Goal: Task Accomplishment & Management: Use online tool/utility

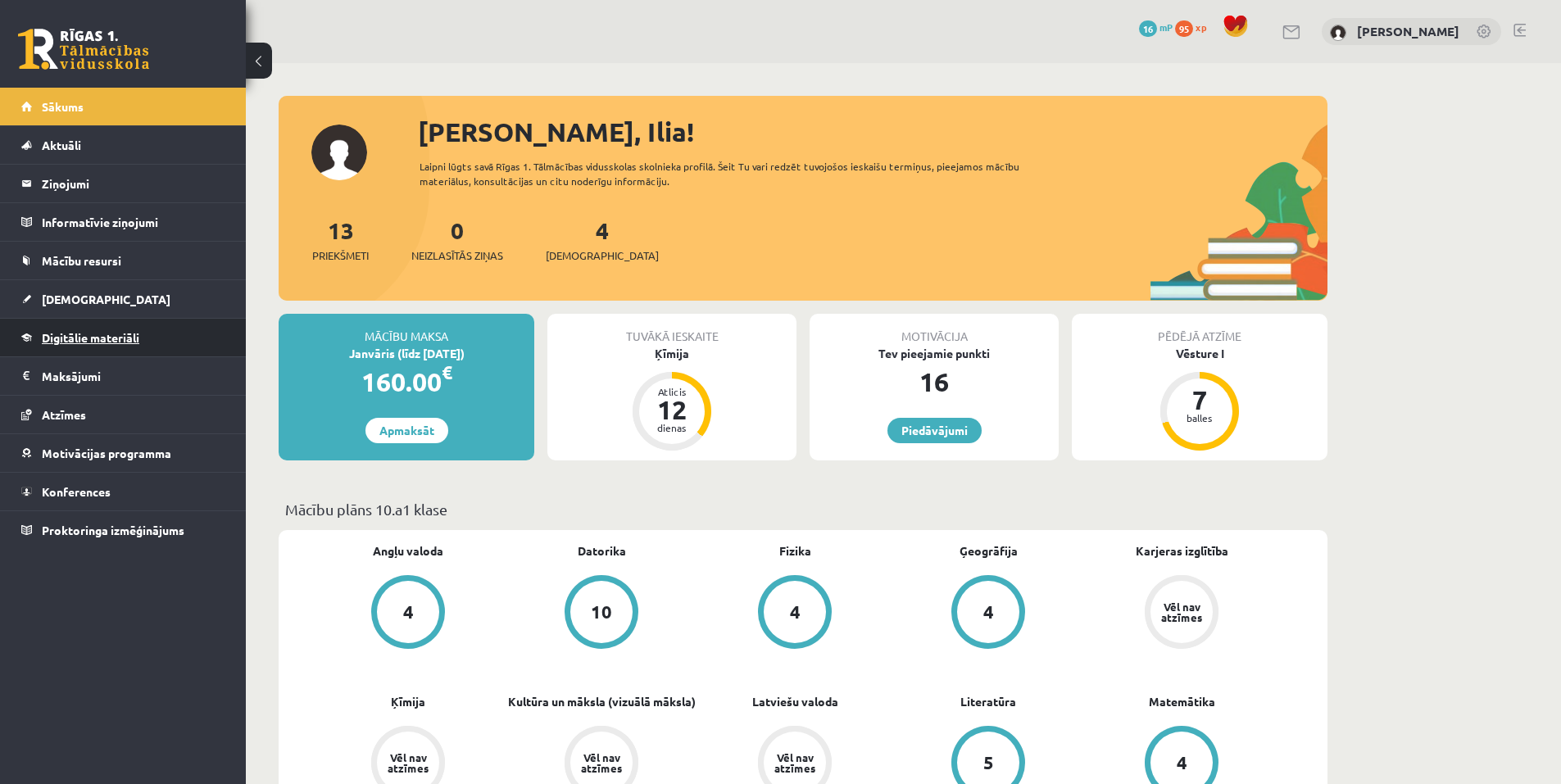
click at [73, 322] on link "Digitālie materiāli" at bounding box center [124, 338] width 204 height 38
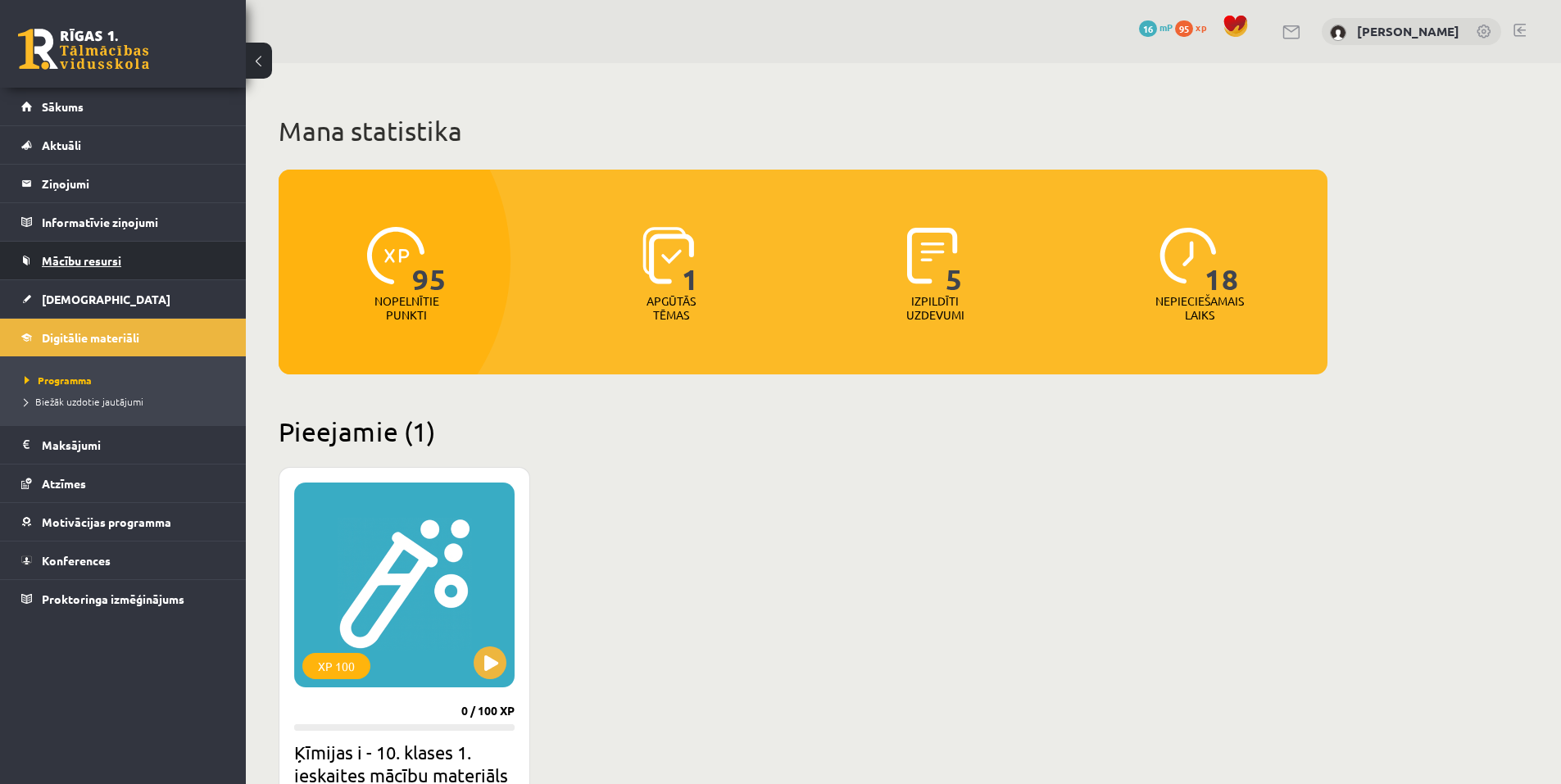
click at [92, 262] on span "Mācību resursi" at bounding box center [81, 260] width 79 height 15
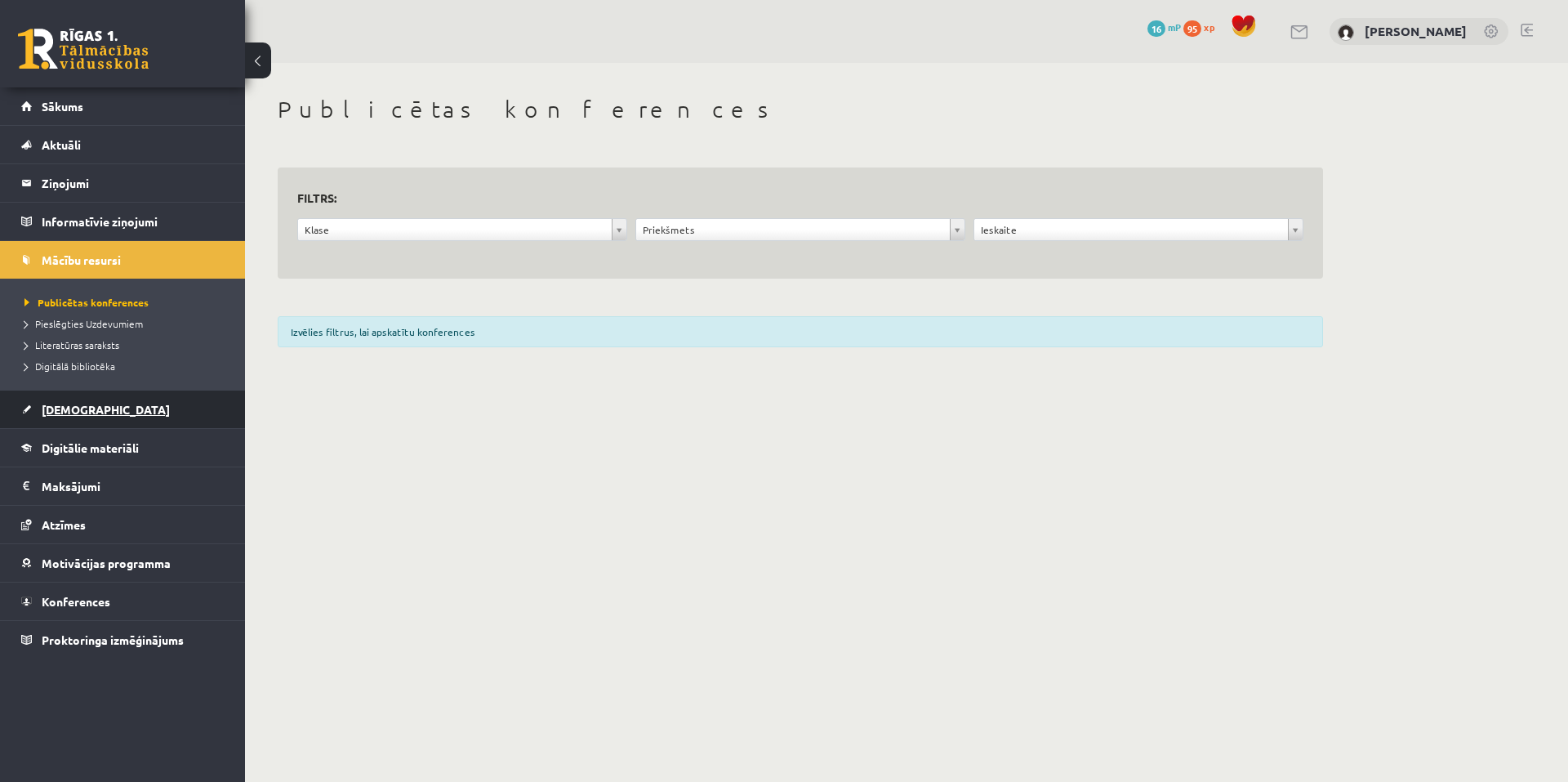
click at [94, 407] on link "[DEMOGRAPHIC_DATA]" at bounding box center [123, 409] width 203 height 38
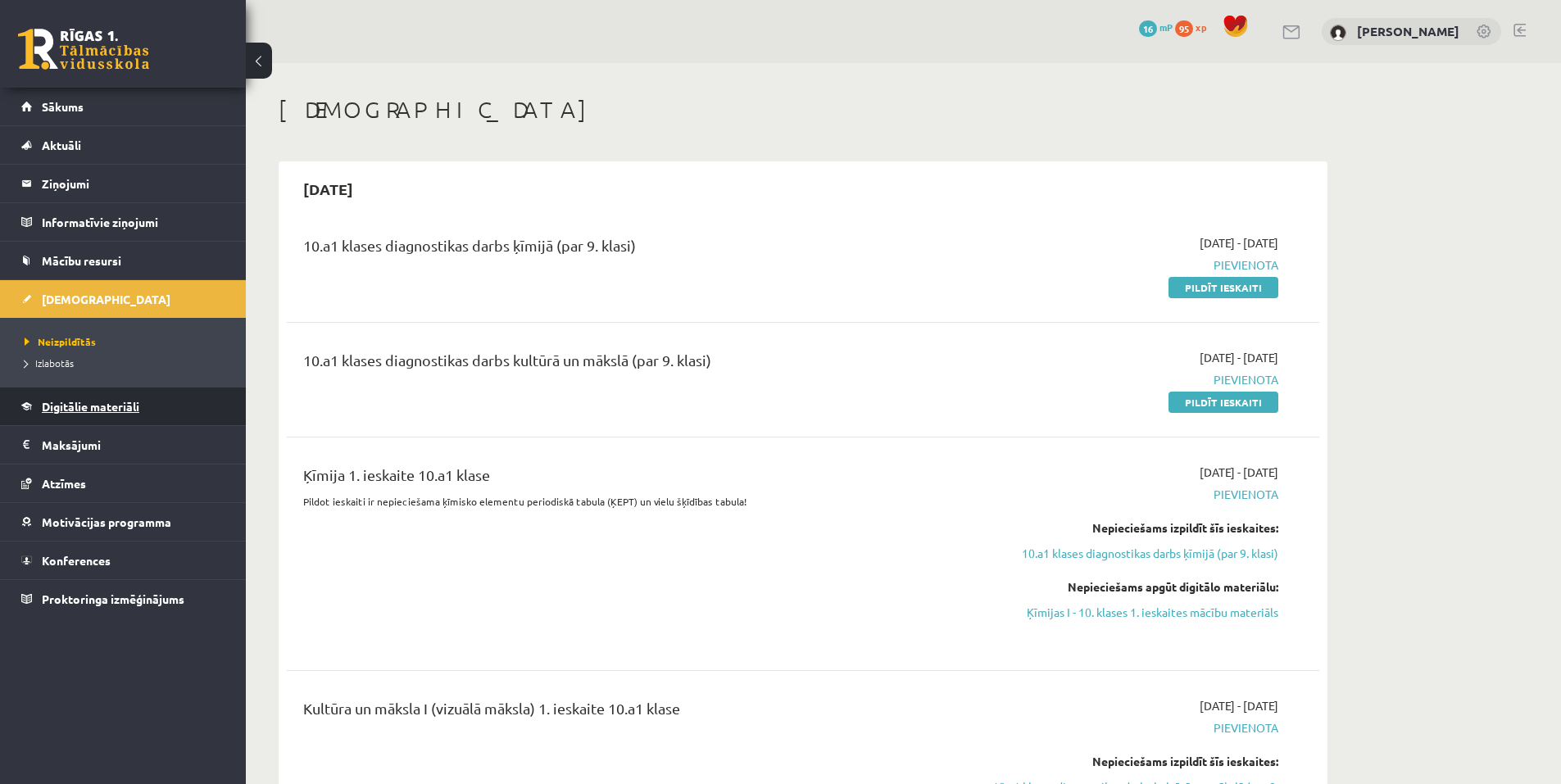
click at [97, 417] on link "Digitālie materiāli" at bounding box center [124, 407] width 204 height 38
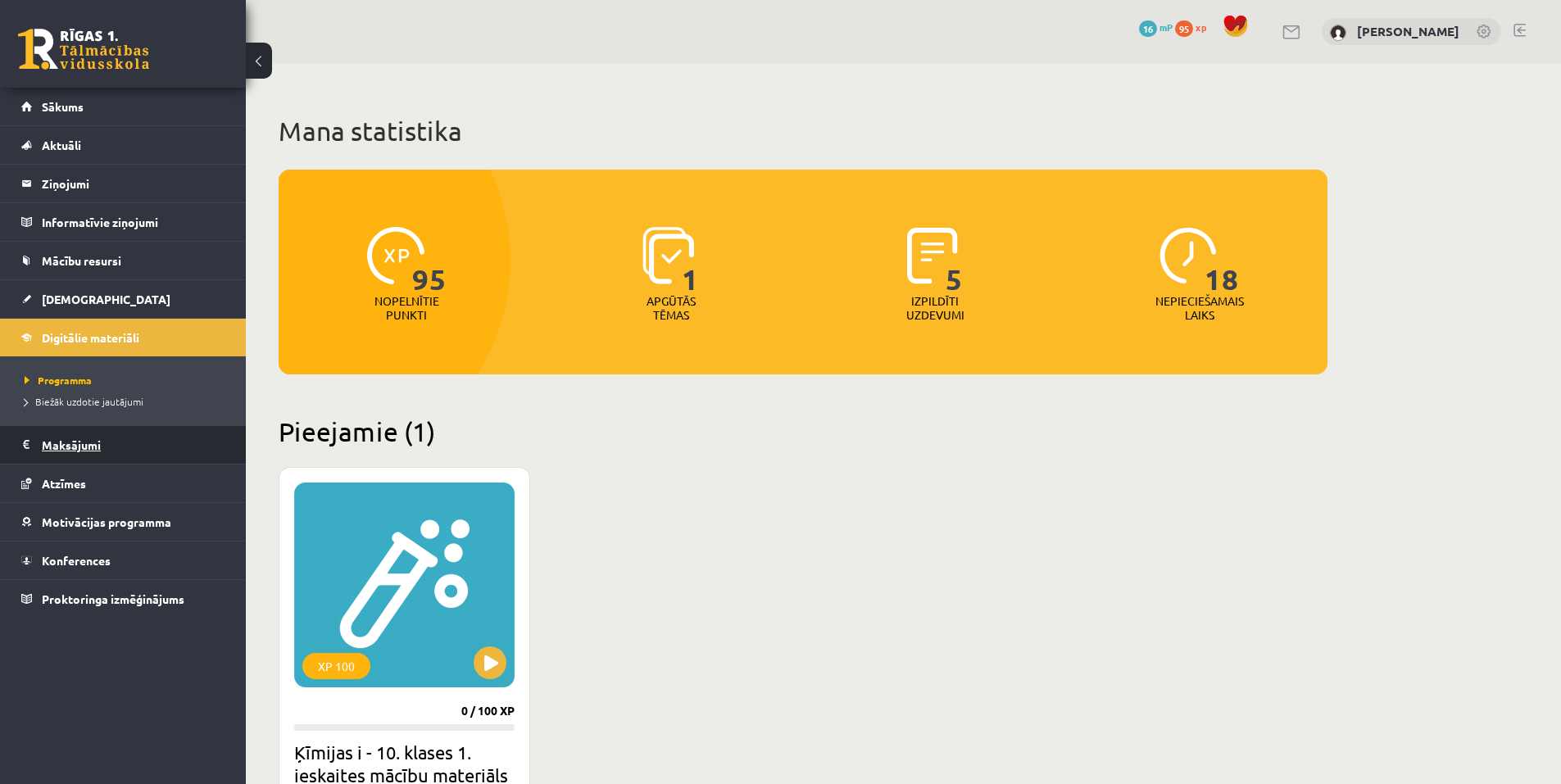
click at [87, 440] on legend "Maksājumi 0" at bounding box center [133, 445] width 183 height 38
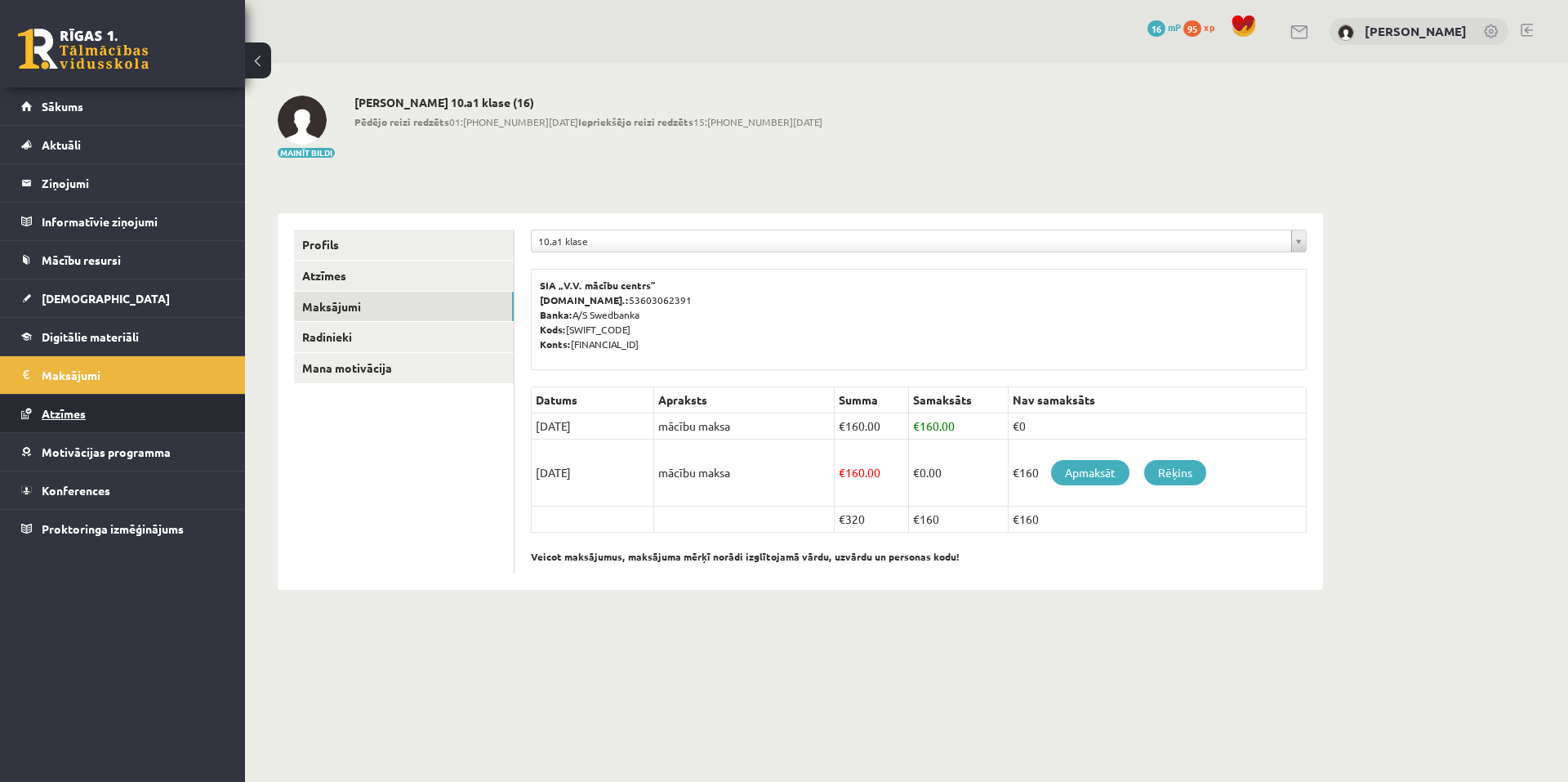
click at [93, 418] on link "Atzīmes" at bounding box center [123, 413] width 203 height 38
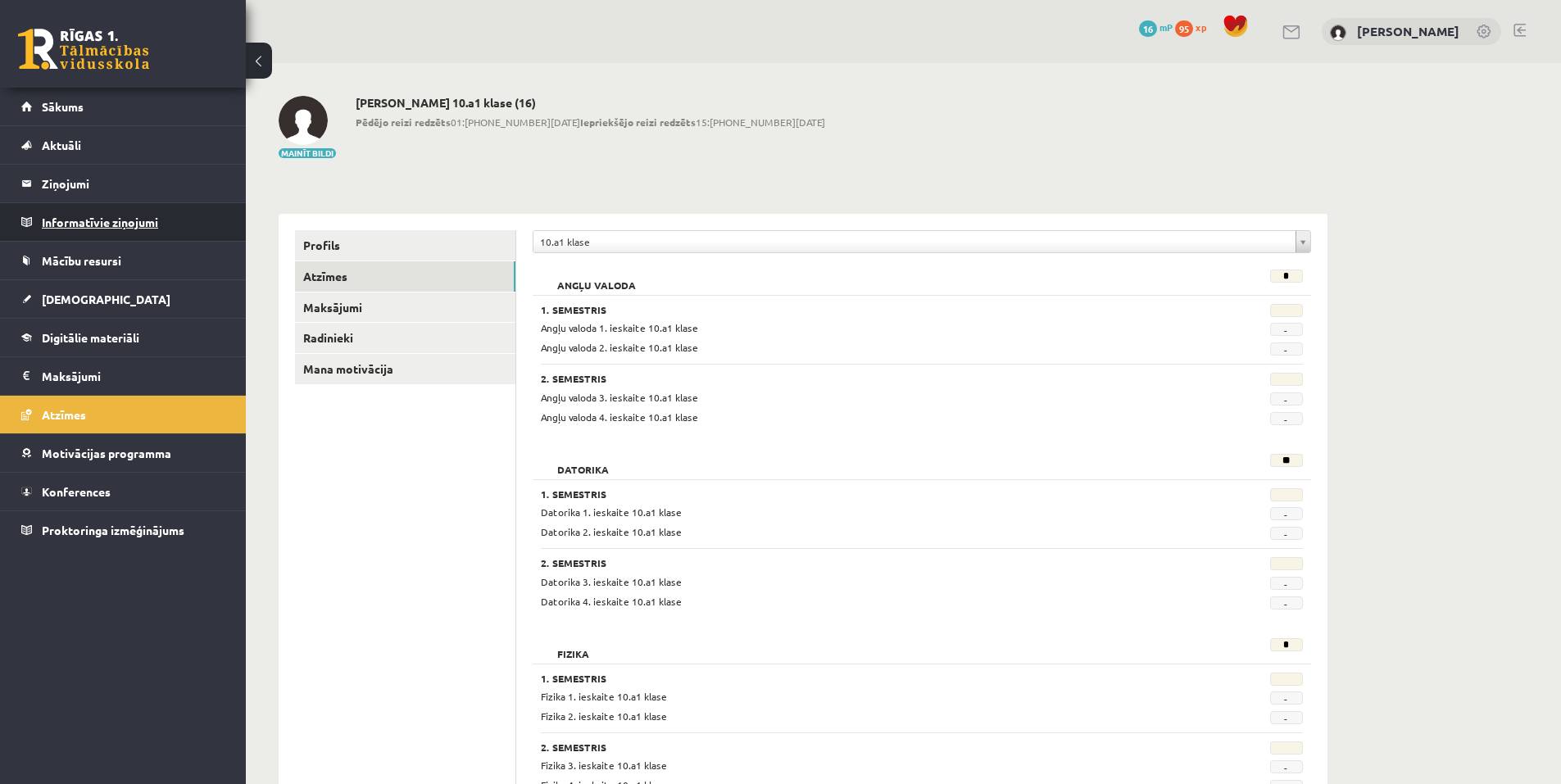
click at [114, 230] on legend "Informatīvie ziņojumi 0" at bounding box center [133, 222] width 183 height 38
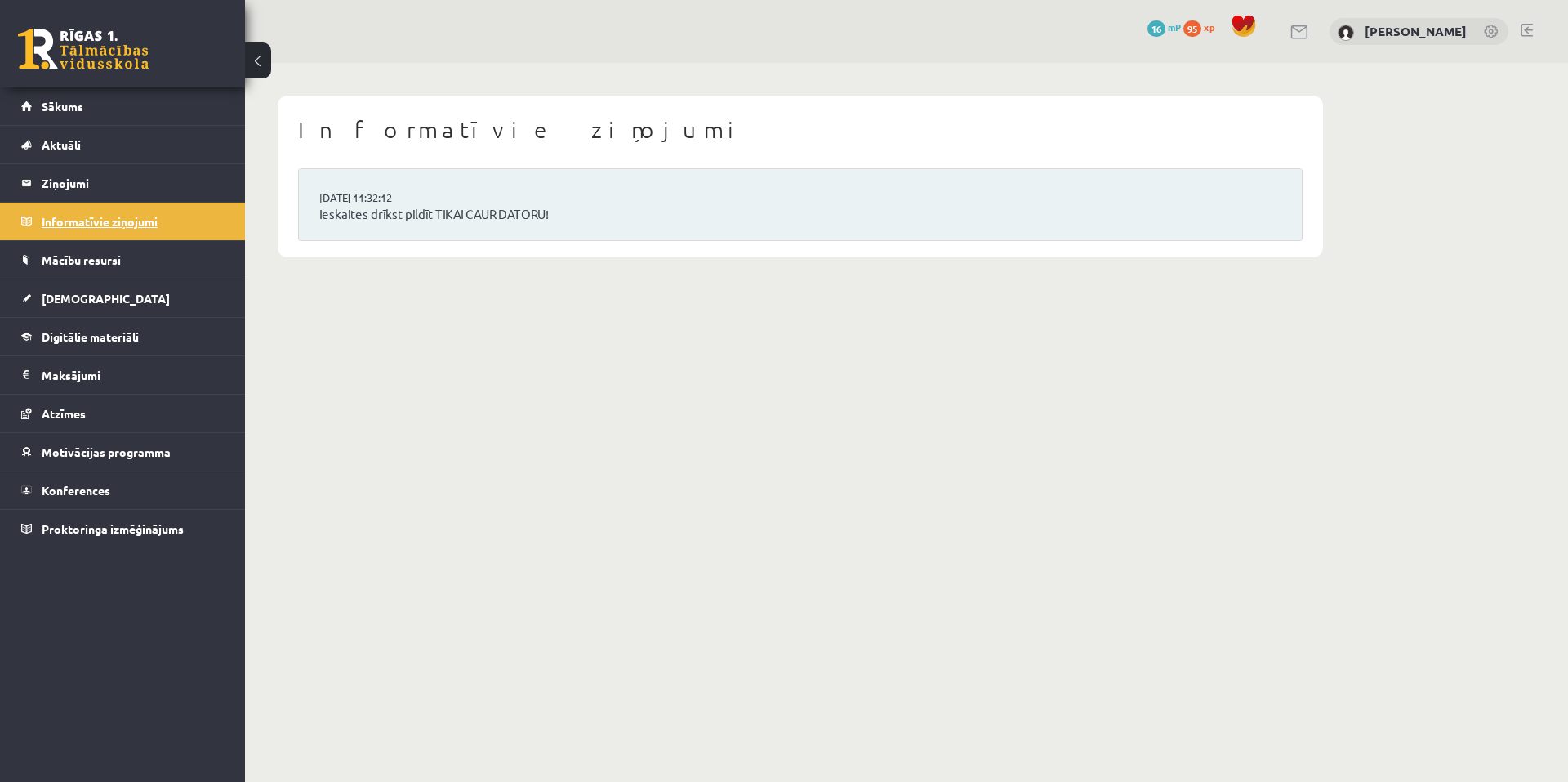
click at [103, 206] on legend "Informatīvie ziņojumi 0" at bounding box center [133, 221] width 183 height 38
click at [96, 183] on legend "Ziņojumi 0" at bounding box center [133, 183] width 183 height 38
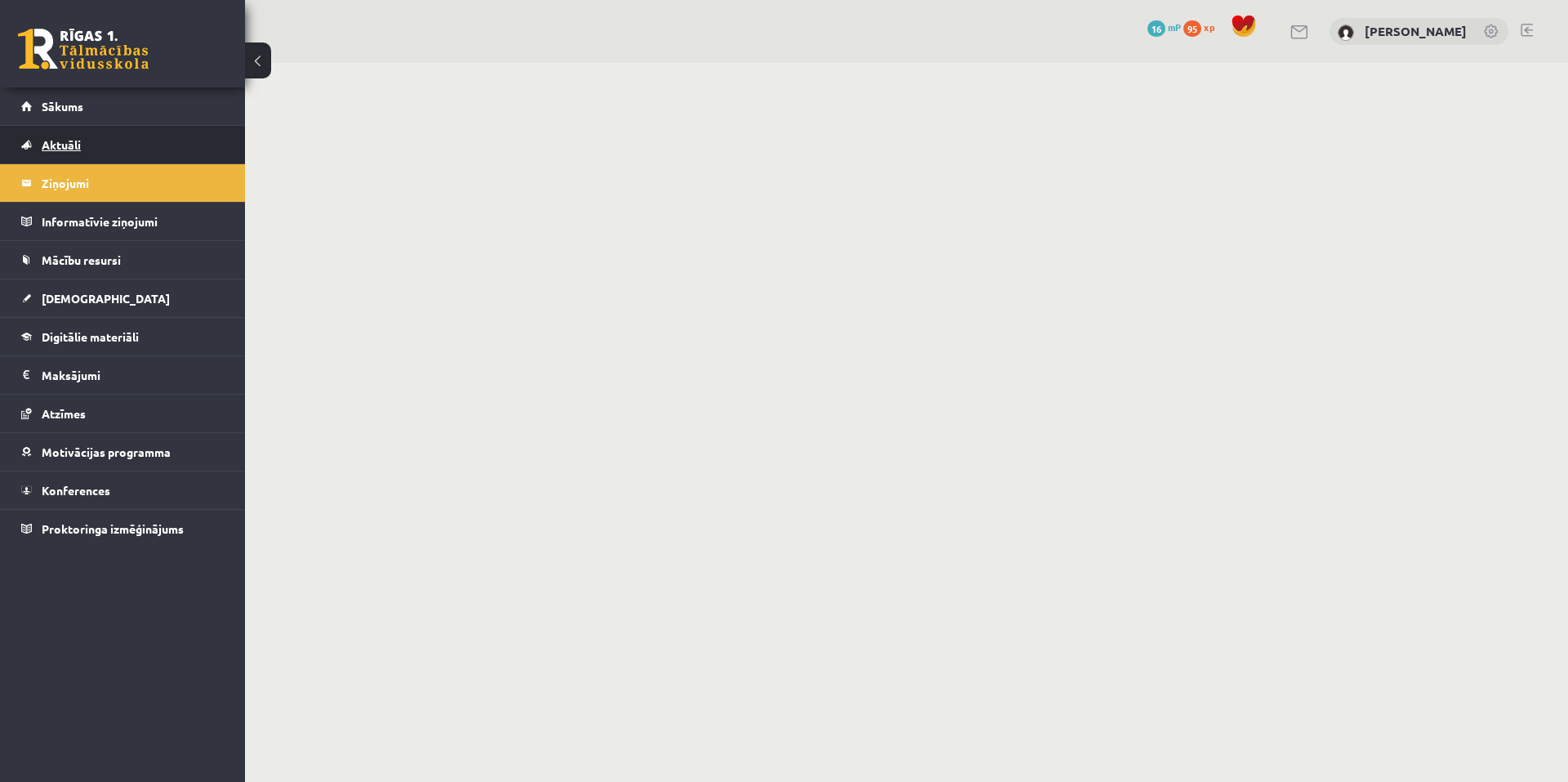
click at [71, 144] on span "Aktuāli" at bounding box center [61, 144] width 40 height 15
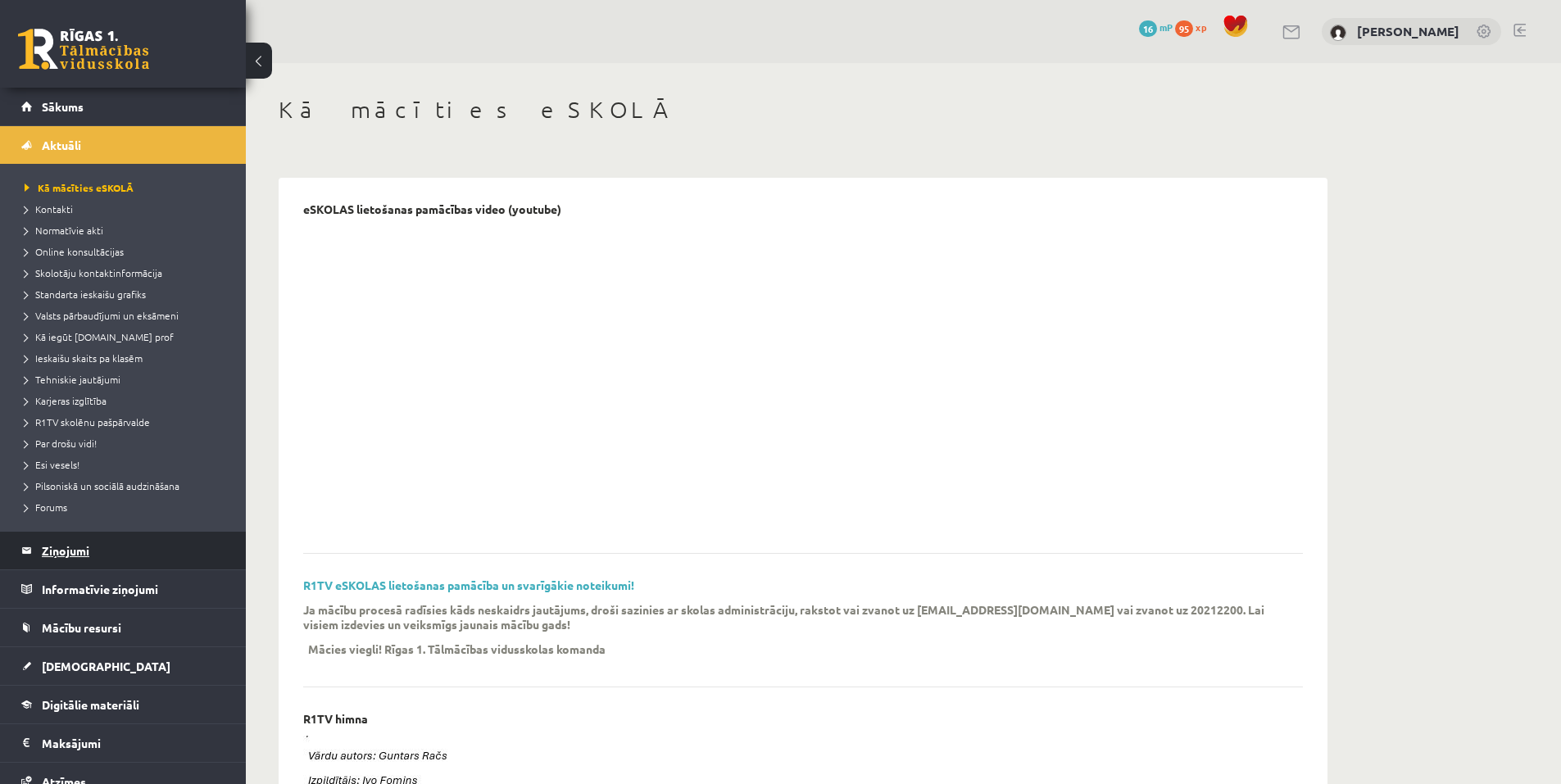
click at [91, 566] on legend "Ziņojumi 0" at bounding box center [133, 551] width 183 height 38
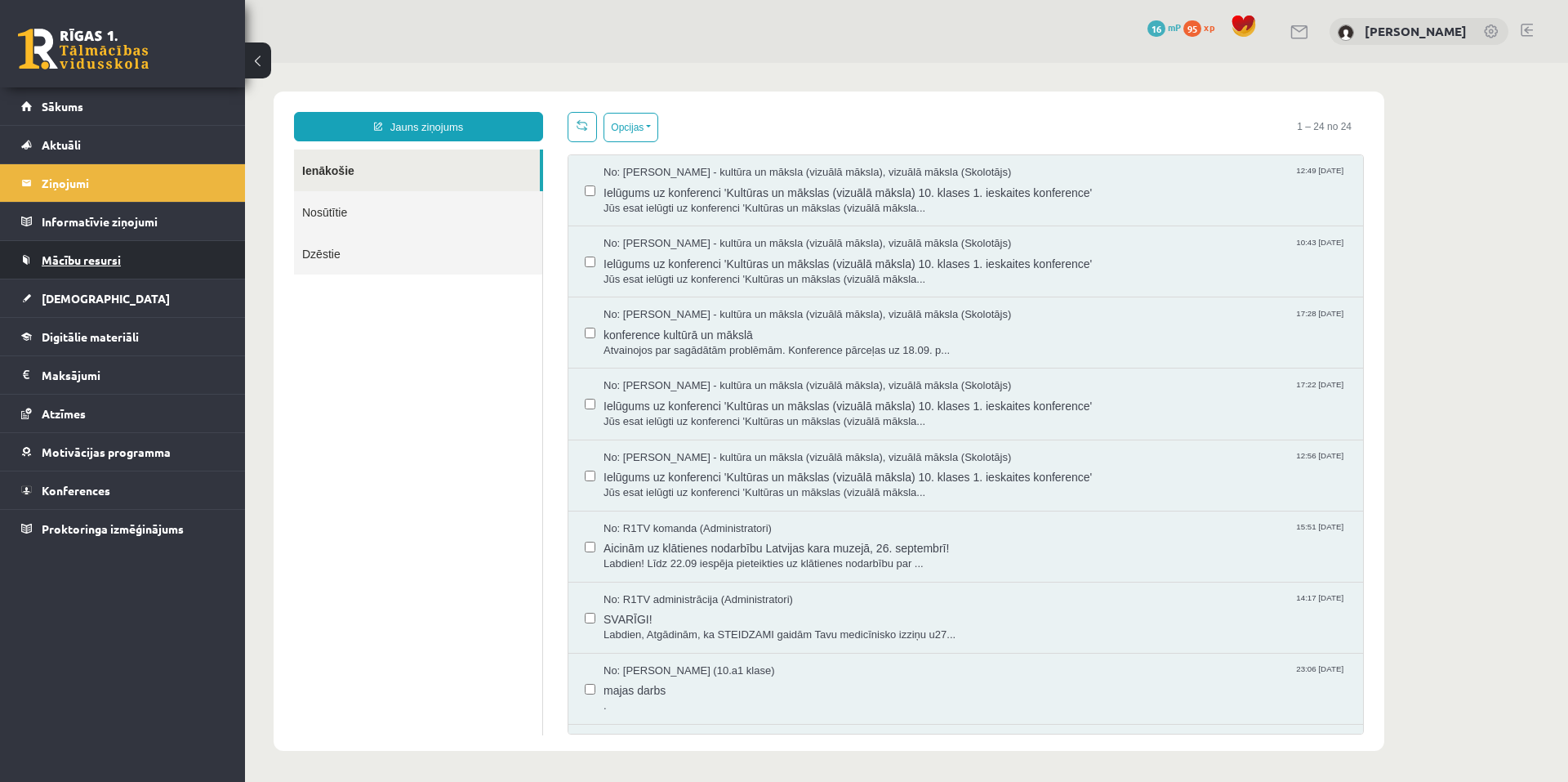
click at [84, 266] on link "Mācību resursi" at bounding box center [123, 260] width 203 height 38
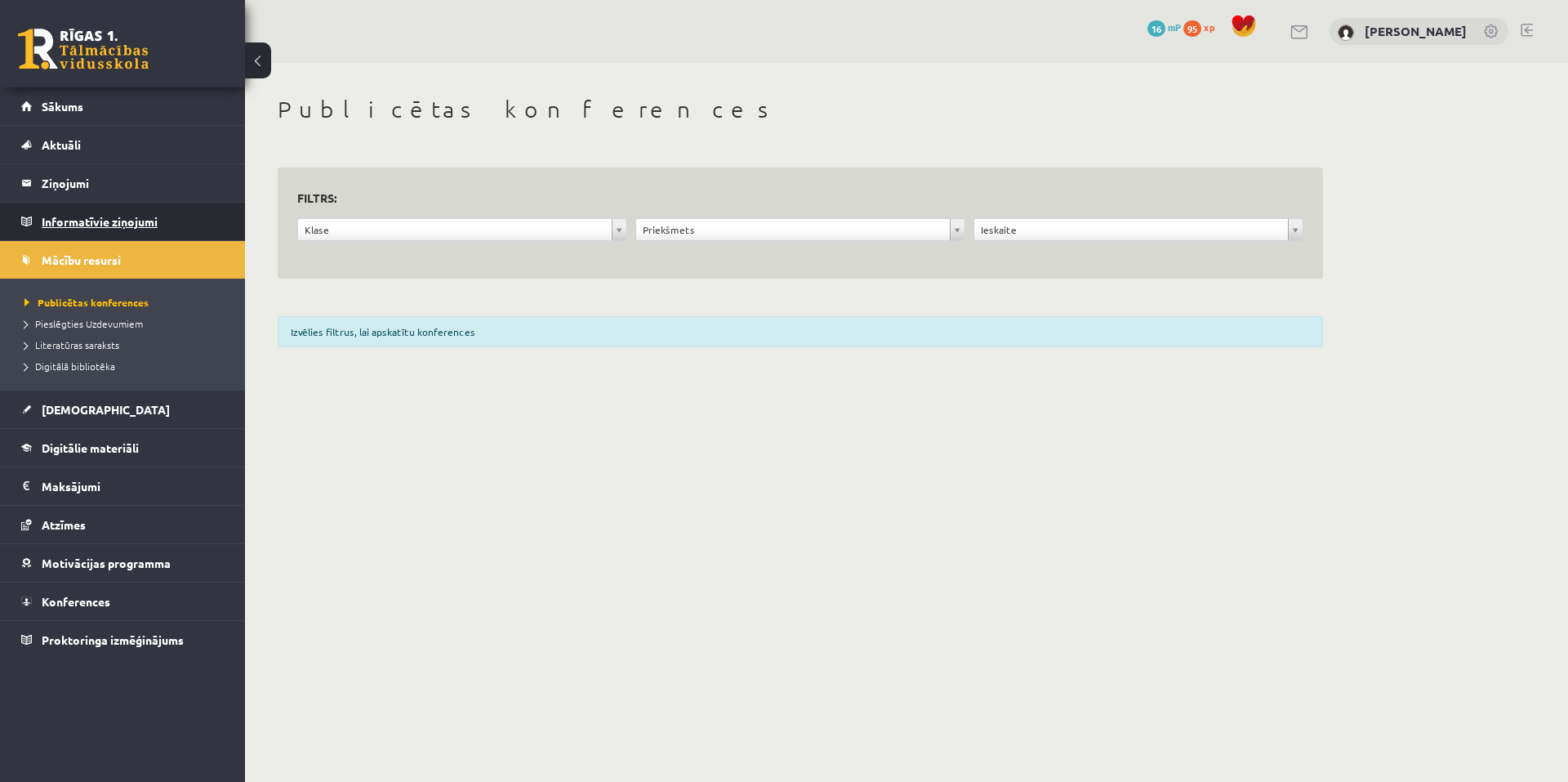
click at [103, 226] on legend "Informatīvie ziņojumi 0" at bounding box center [133, 221] width 183 height 38
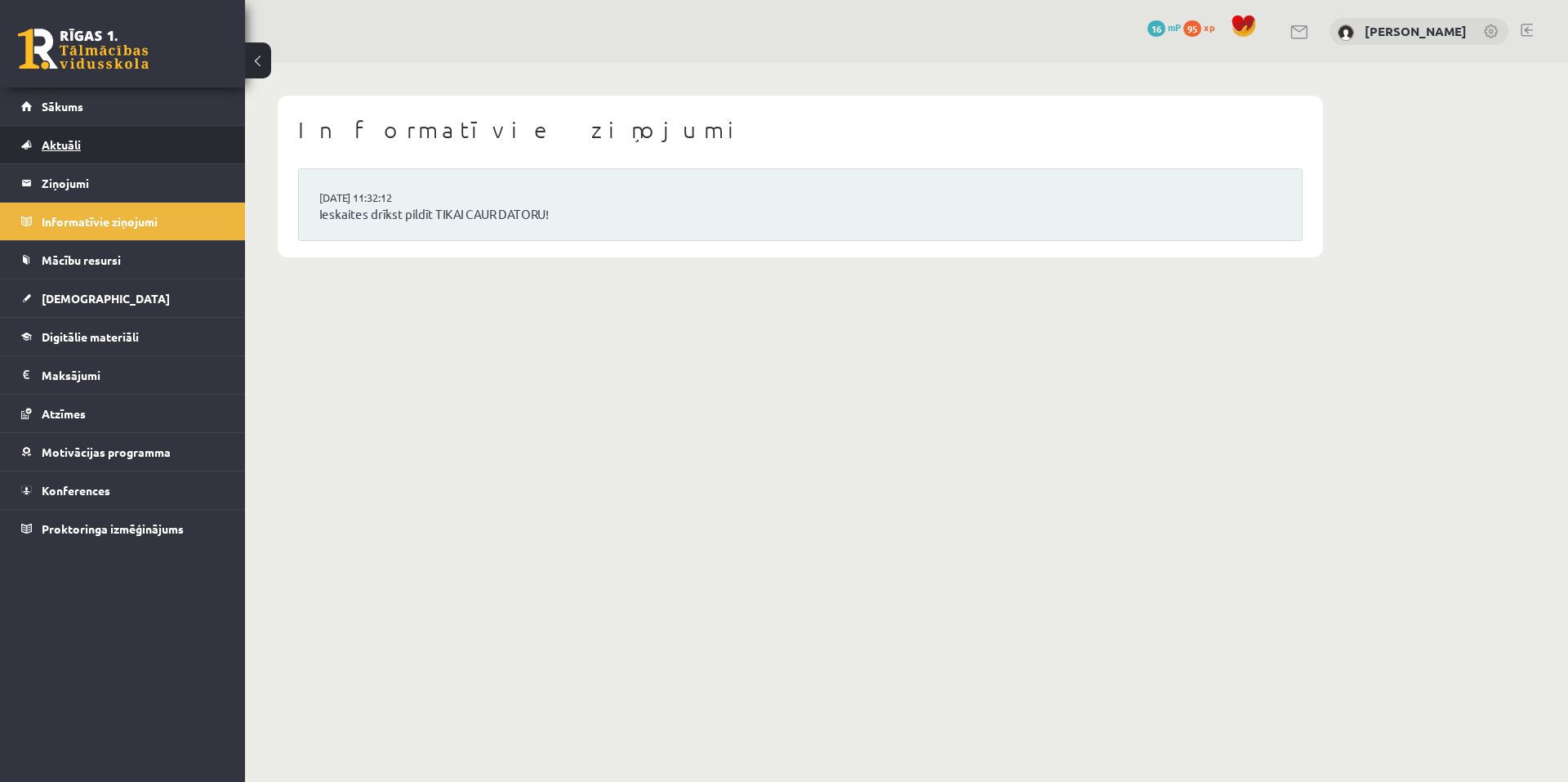
click at [97, 134] on link "Aktuāli" at bounding box center [123, 145] width 203 height 38
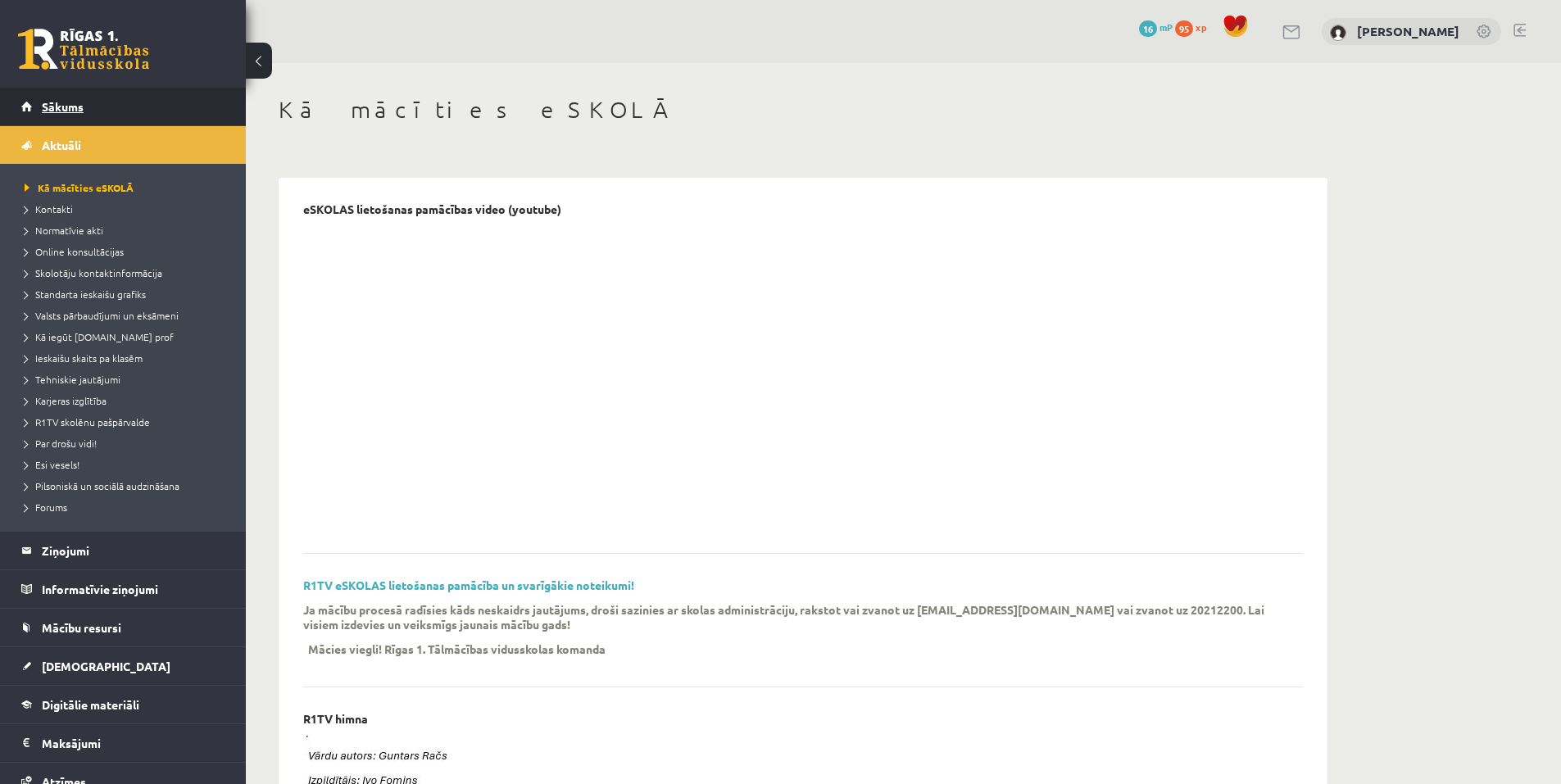
click at [90, 104] on link "Sākums" at bounding box center [124, 106] width 204 height 38
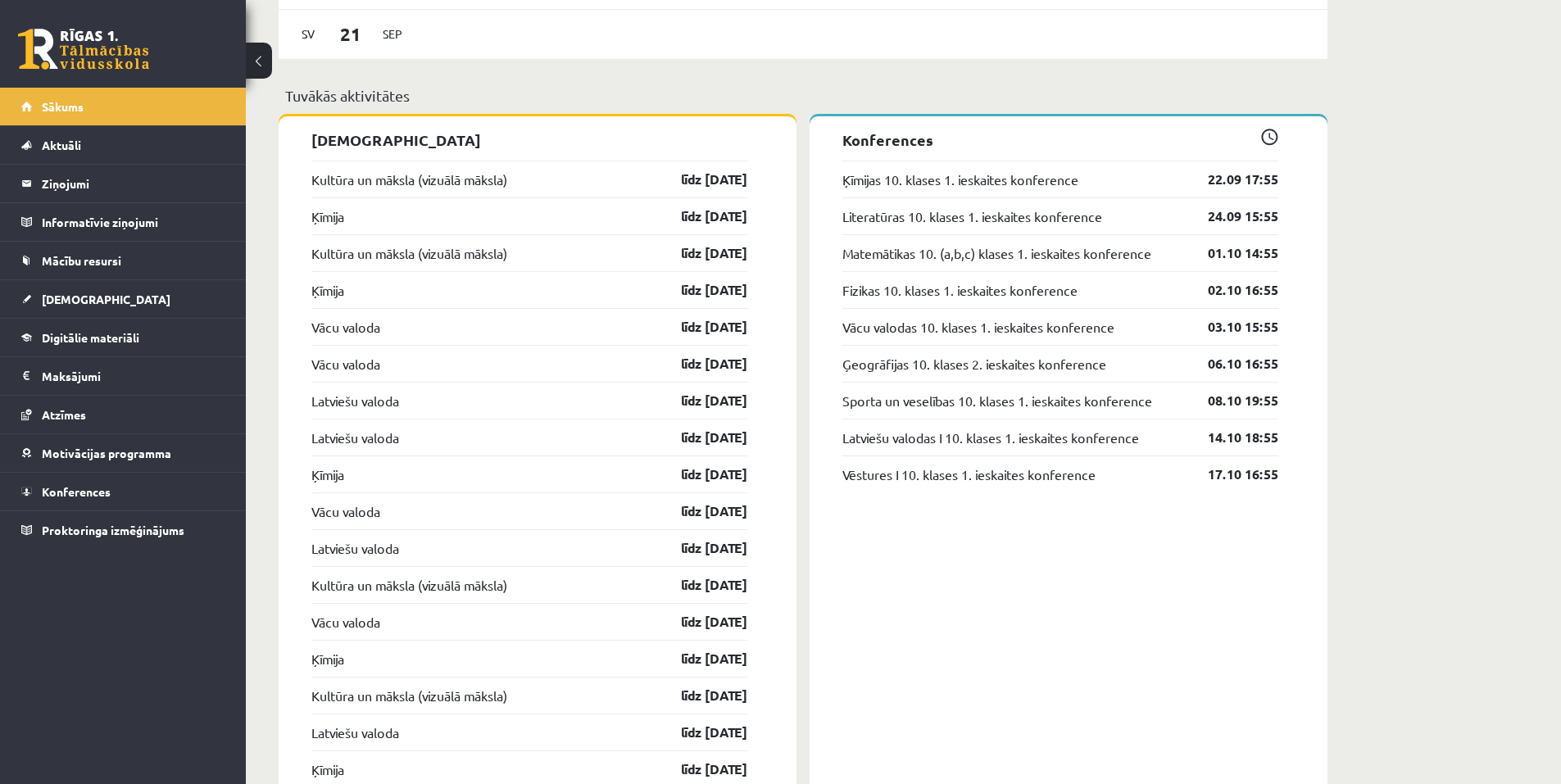
scroll to position [1330, 0]
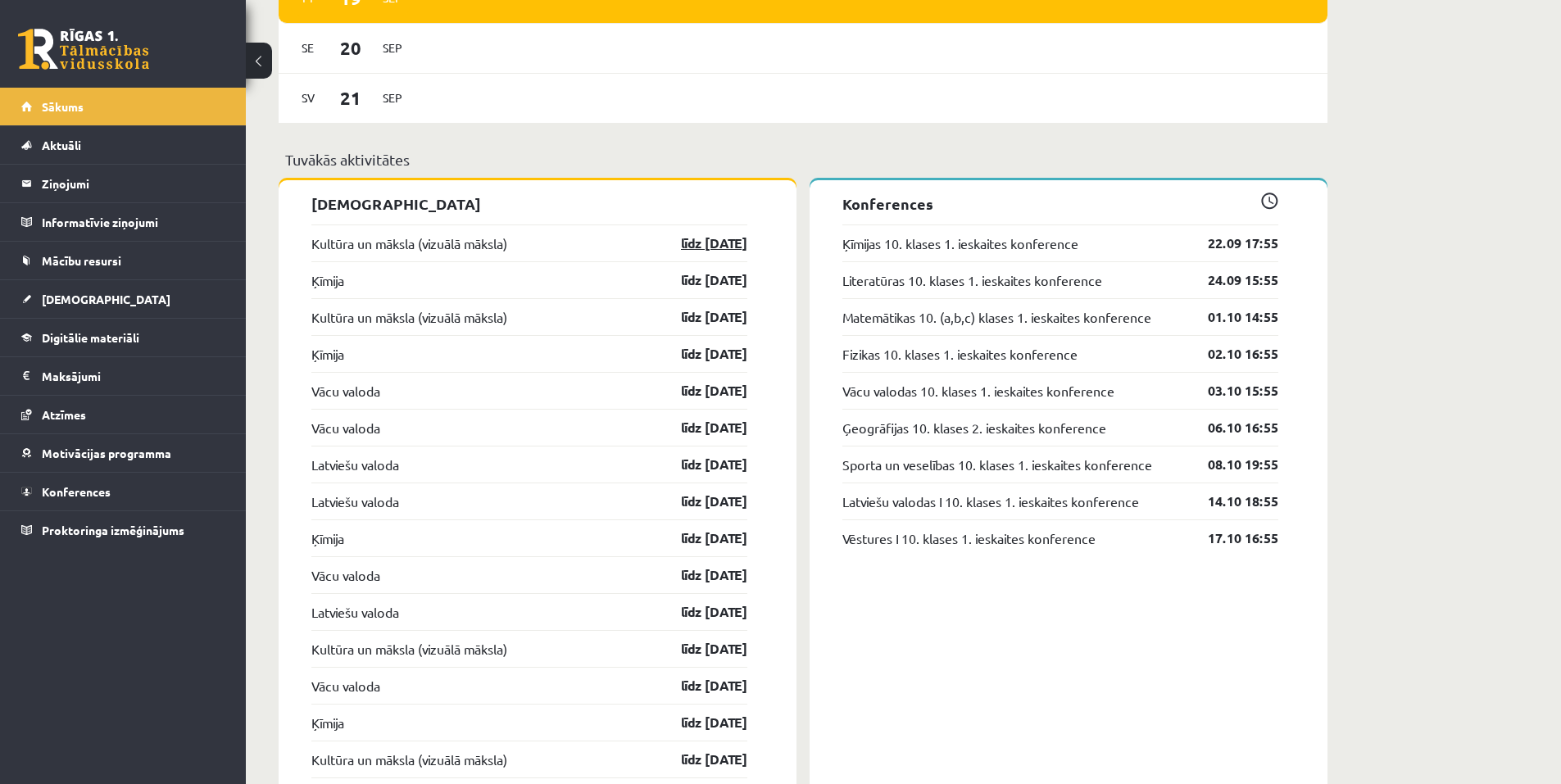
click at [708, 246] on link "līdz [DATE]" at bounding box center [700, 243] width 95 height 20
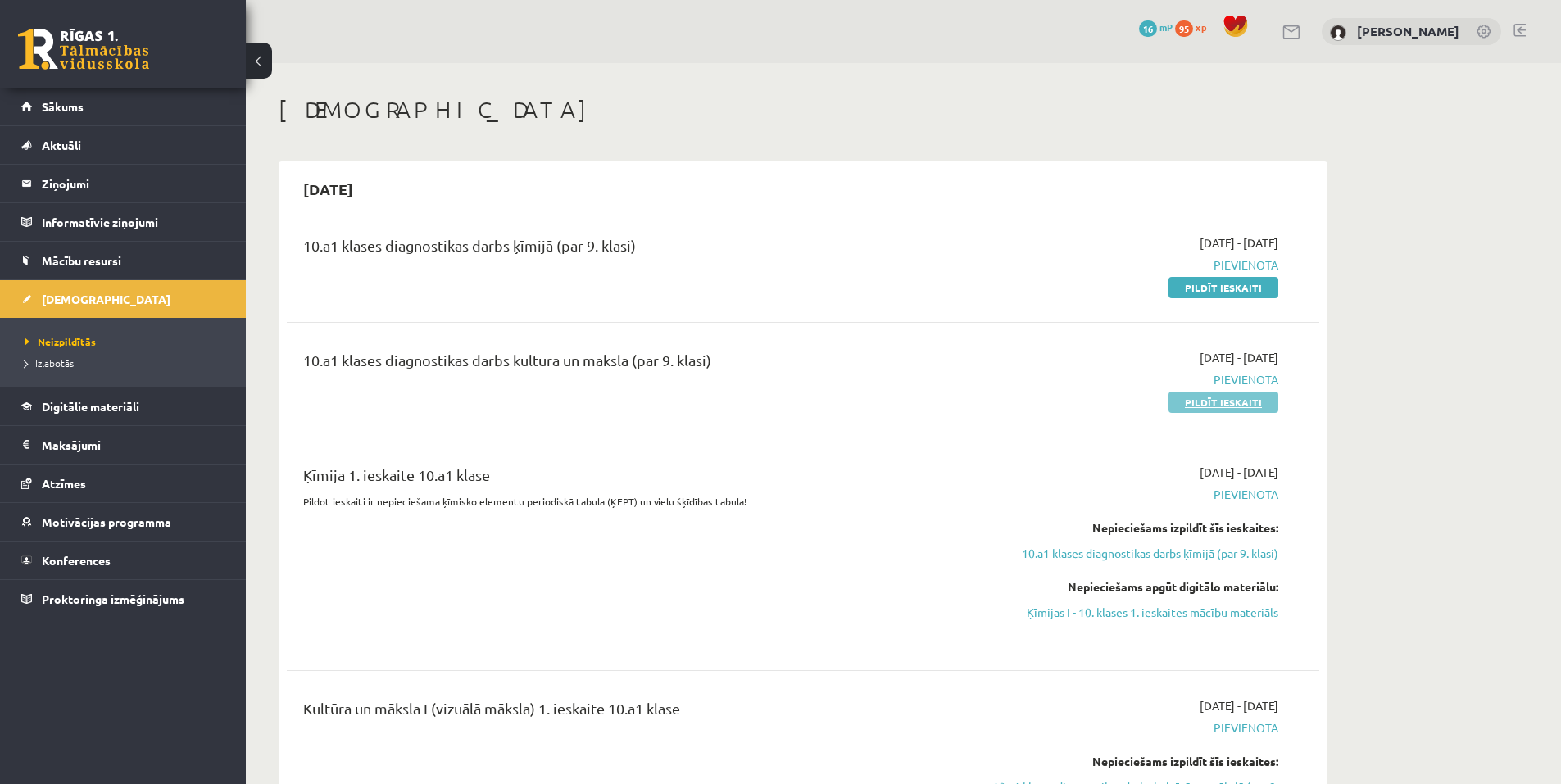
click at [1220, 403] on link "Pildīt ieskaiti" at bounding box center [1223, 401] width 110 height 22
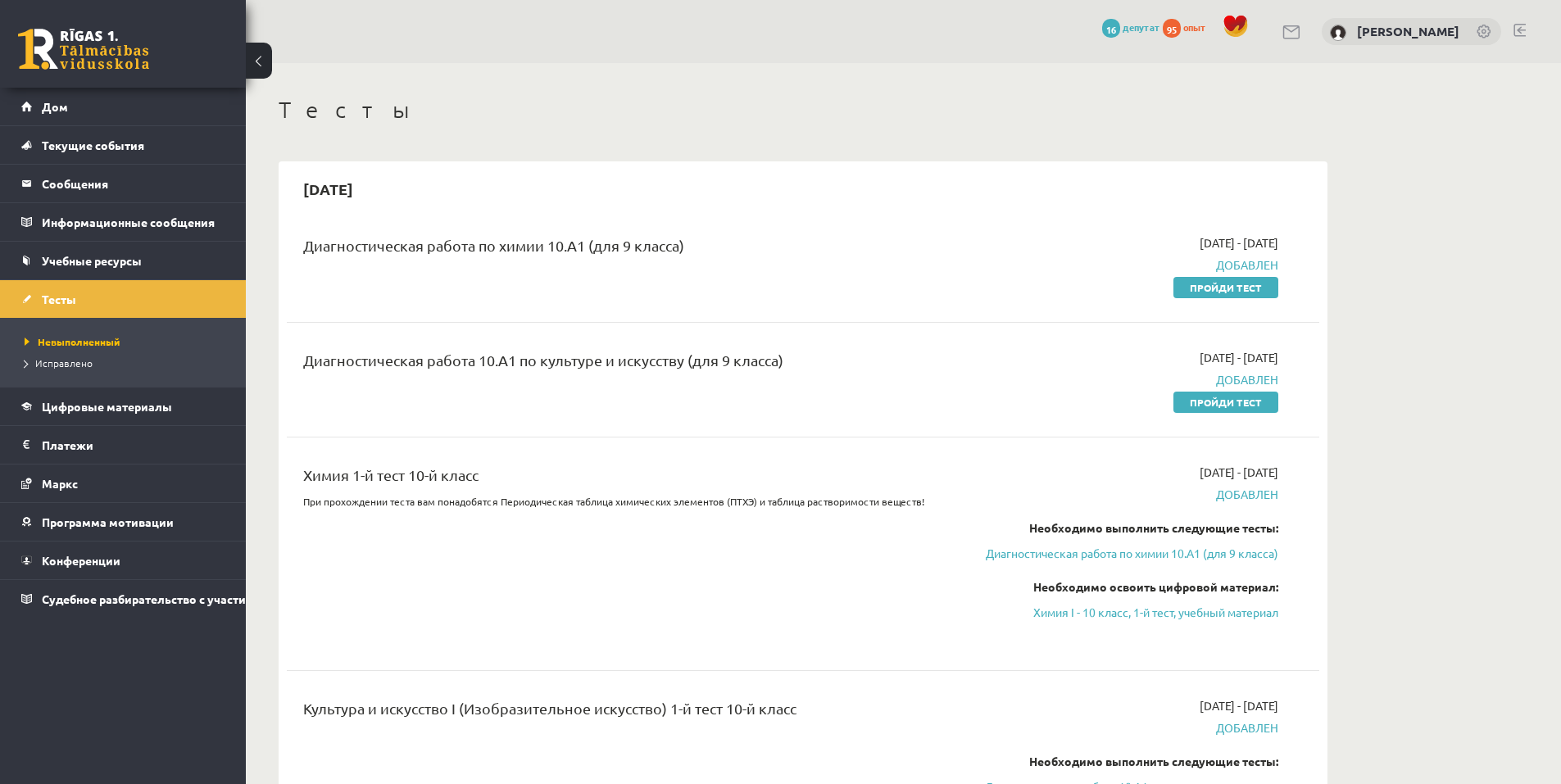
click at [1235, 401] on font "Пройди тест" at bounding box center [1225, 401] width 72 height 13
